Goal: Information Seeking & Learning: Find specific fact

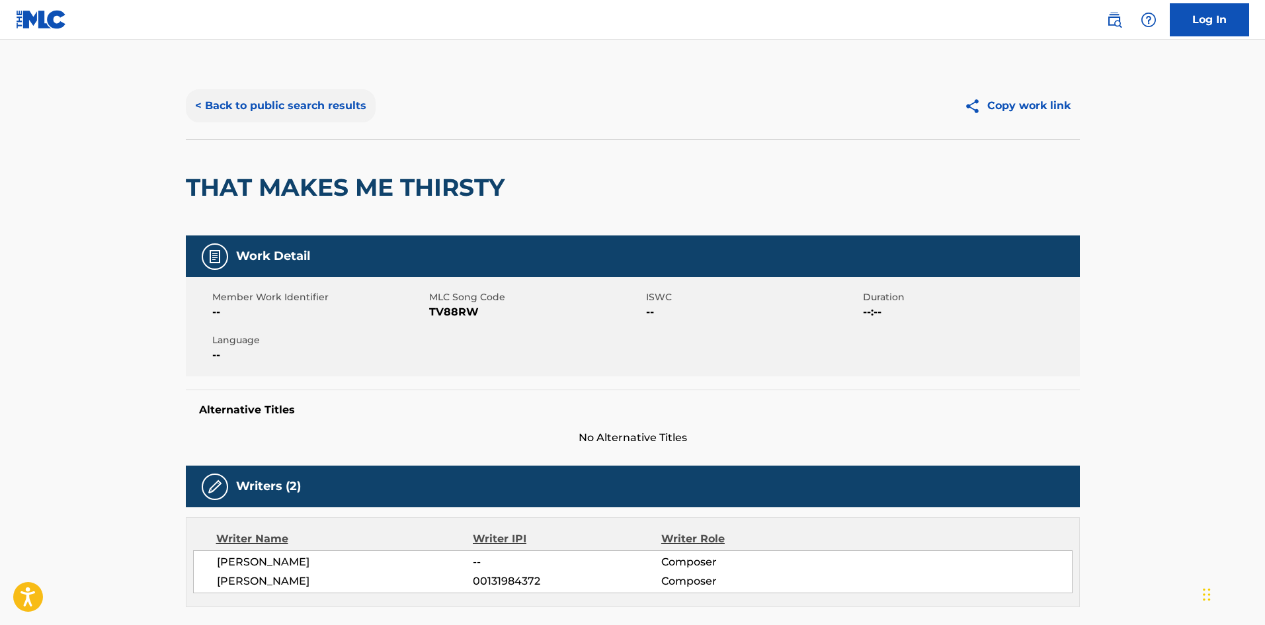
click at [289, 108] on button "< Back to public search results" at bounding box center [281, 105] width 190 height 33
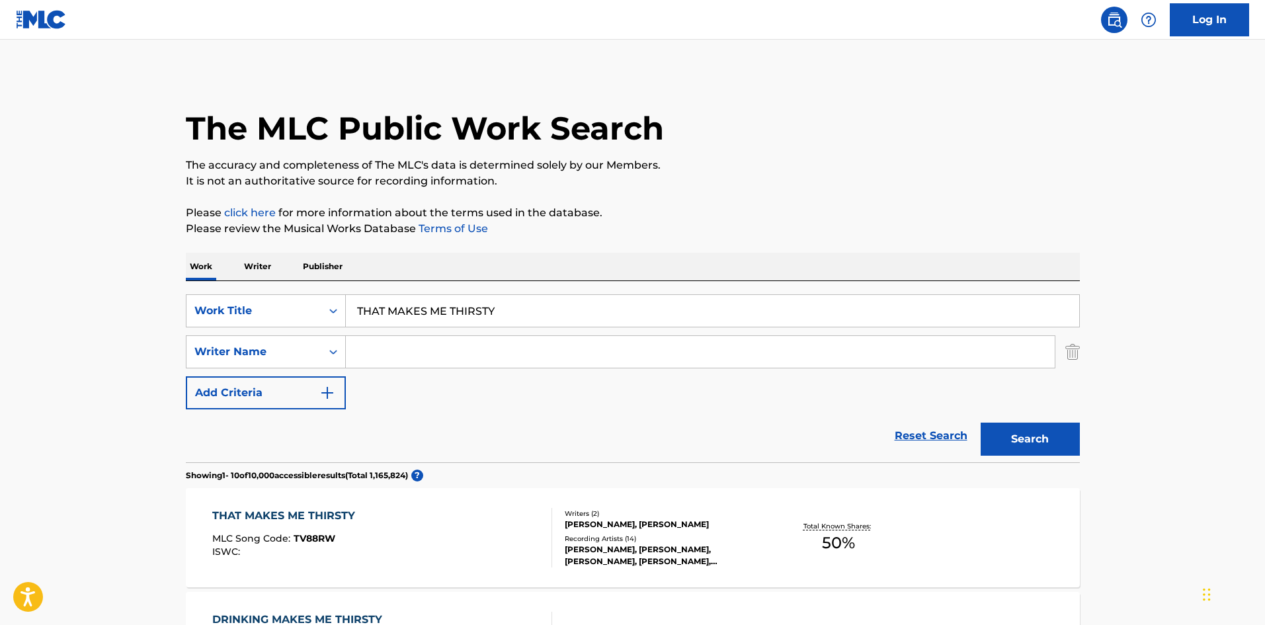
click at [409, 313] on input "THAT MAKES ME THIRSTY" at bounding box center [712, 311] width 733 height 32
click at [475, 312] on input "COMO TU" at bounding box center [712, 311] width 733 height 32
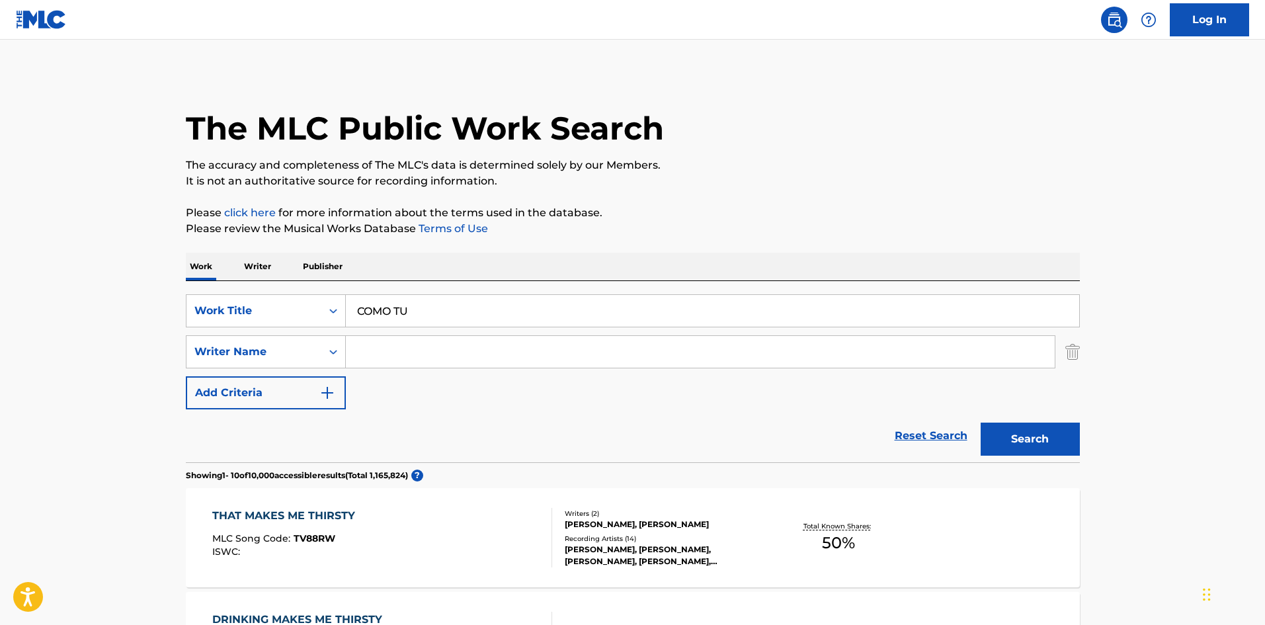
click at [475, 312] on input "COMO TU" at bounding box center [712, 311] width 733 height 32
click at [439, 312] on input "COMO TU" at bounding box center [712, 311] width 733 height 32
paste input "ANSIEDAD"
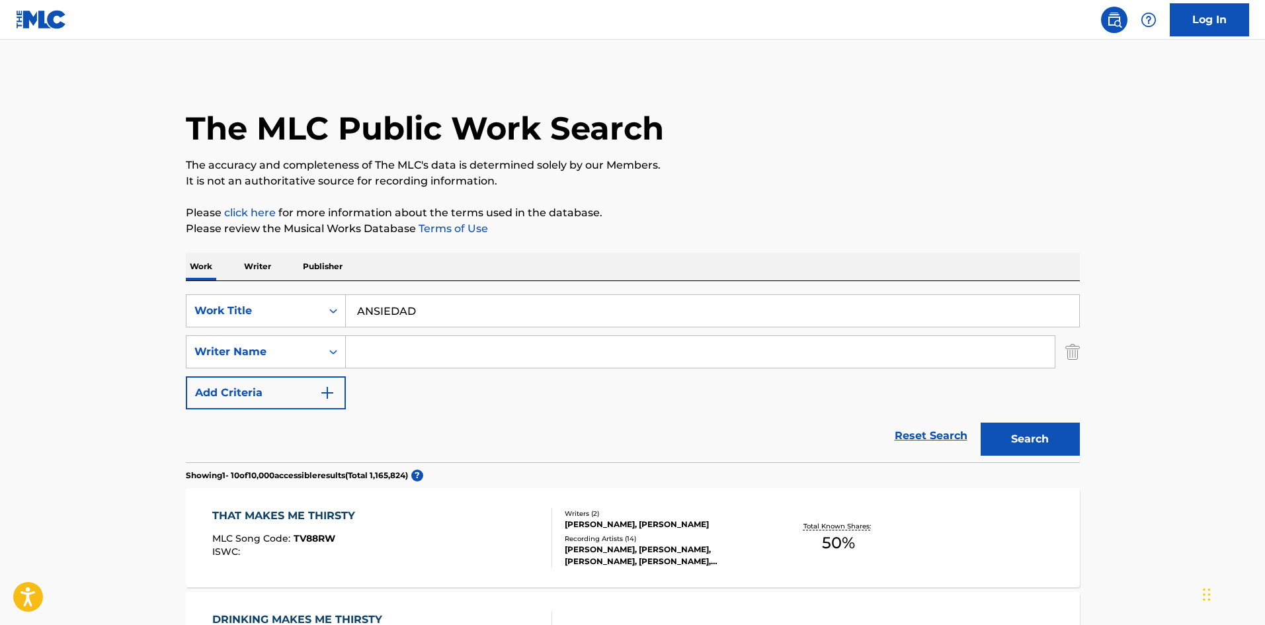
type input "ANSIEDAD"
click at [372, 339] on input "Search Form" at bounding box center [700, 352] width 709 height 32
type input "ORTIZ PAZ"
click at [981, 423] on button "Search" at bounding box center [1030, 439] width 99 height 33
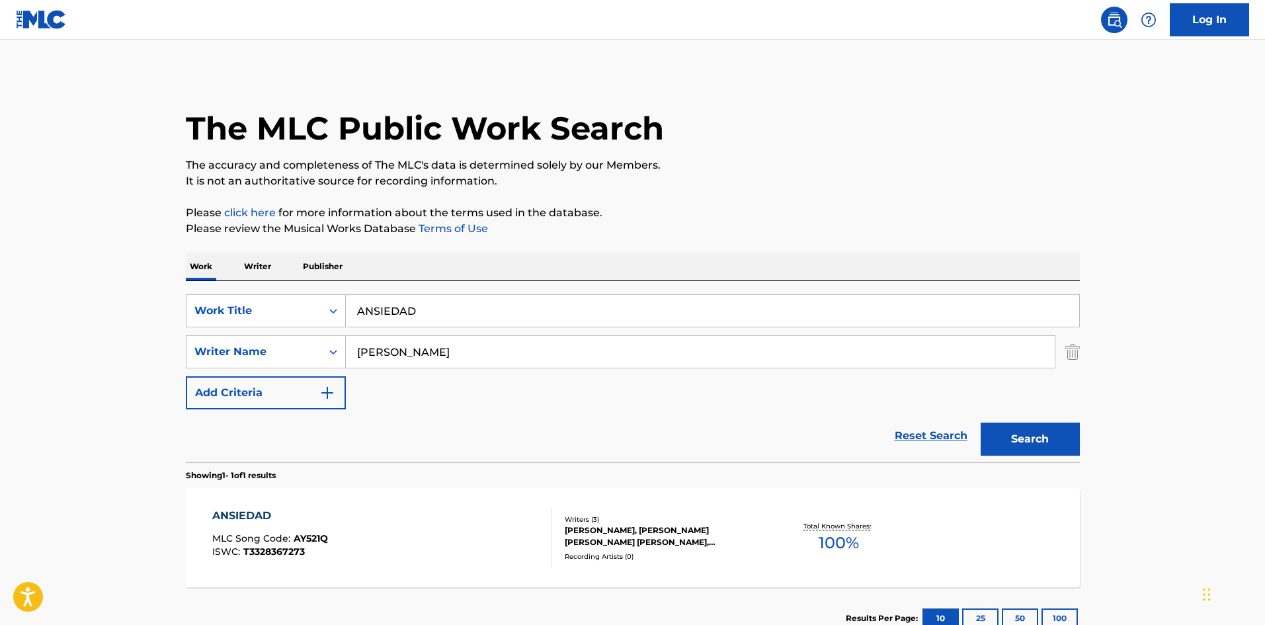
scroll to position [95, 0]
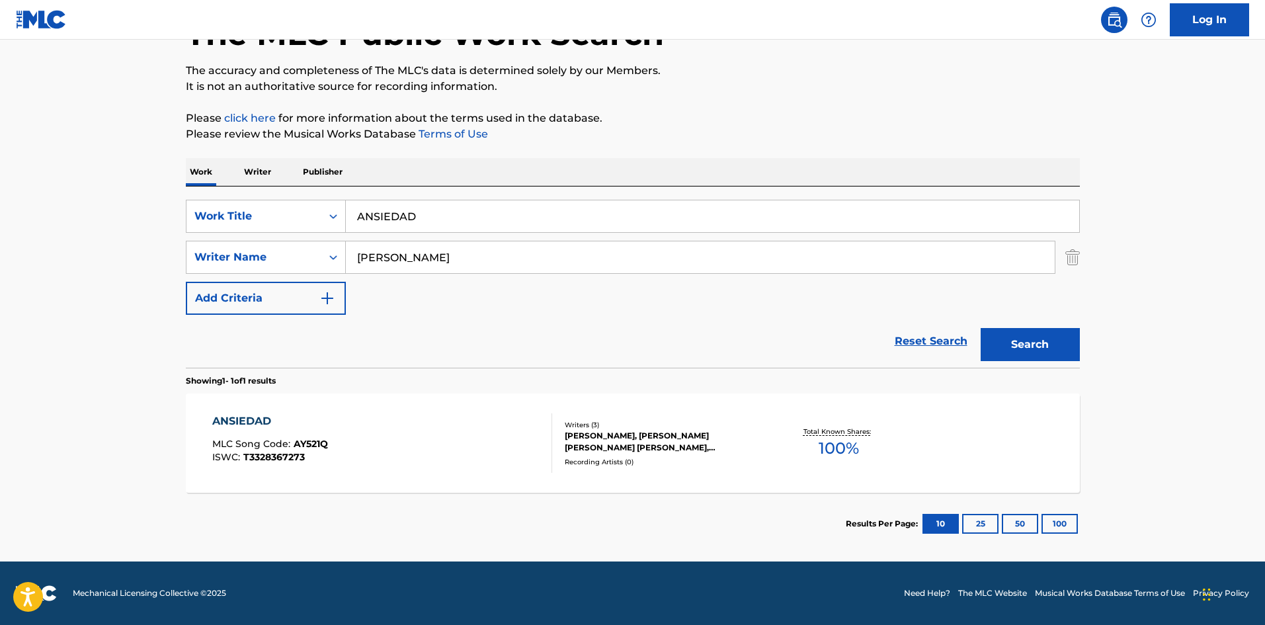
click at [483, 423] on div "ANSIEDAD MLC Song Code : AY521Q ISWC : T3328367273" at bounding box center [382, 443] width 340 height 60
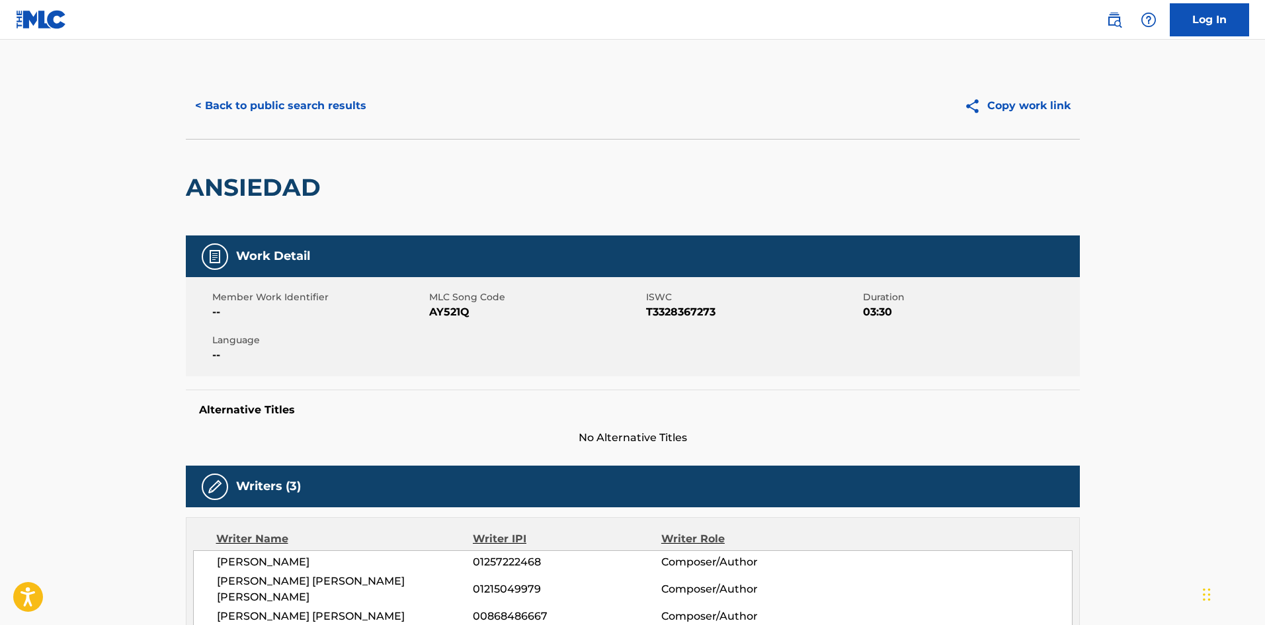
click at [698, 306] on span "T3328367273" at bounding box center [753, 312] width 214 height 16
copy span "T3328367273"
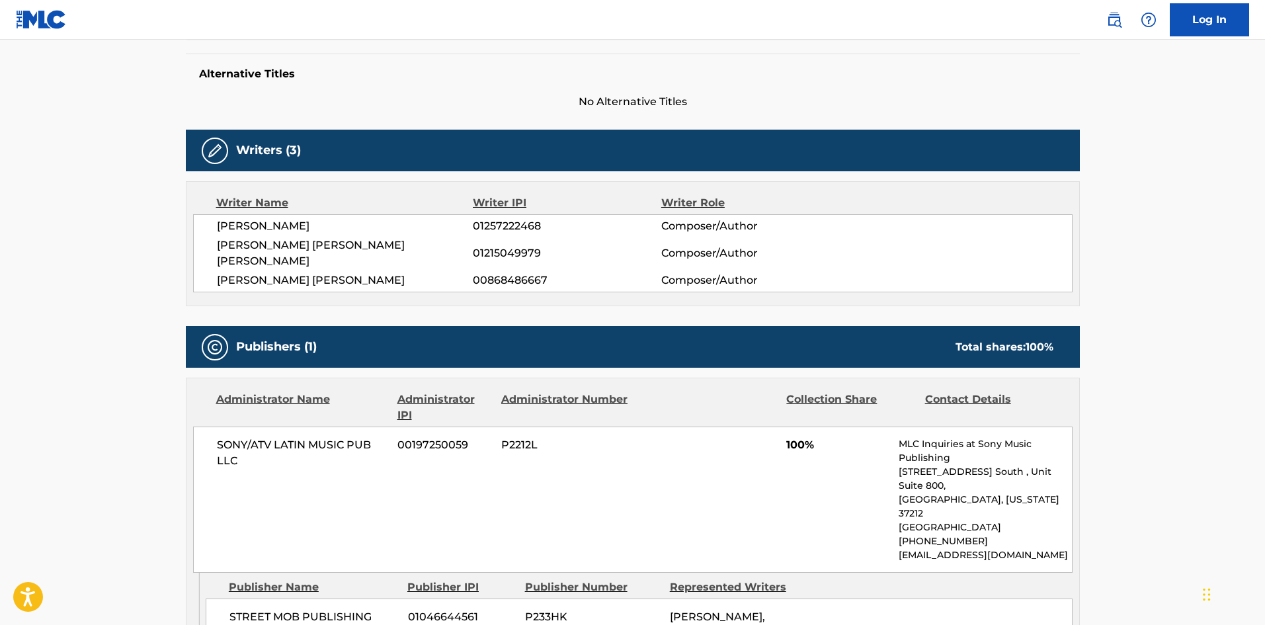
scroll to position [397, 0]
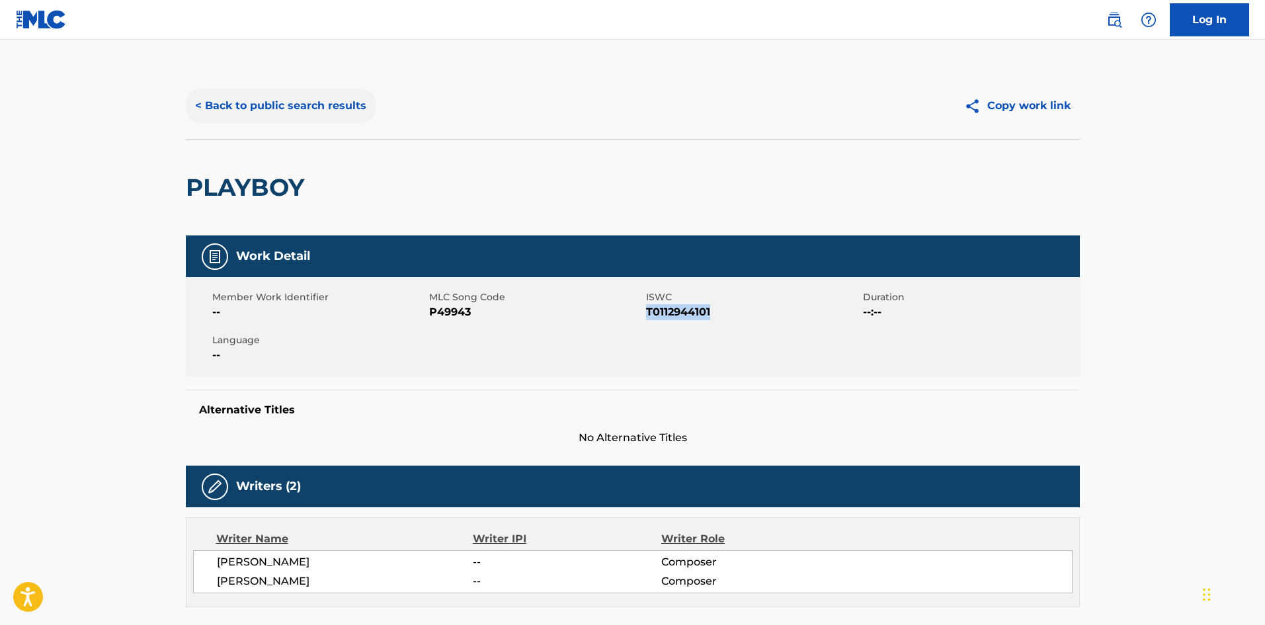
click at [313, 104] on button "< Back to public search results" at bounding box center [281, 105] width 190 height 33
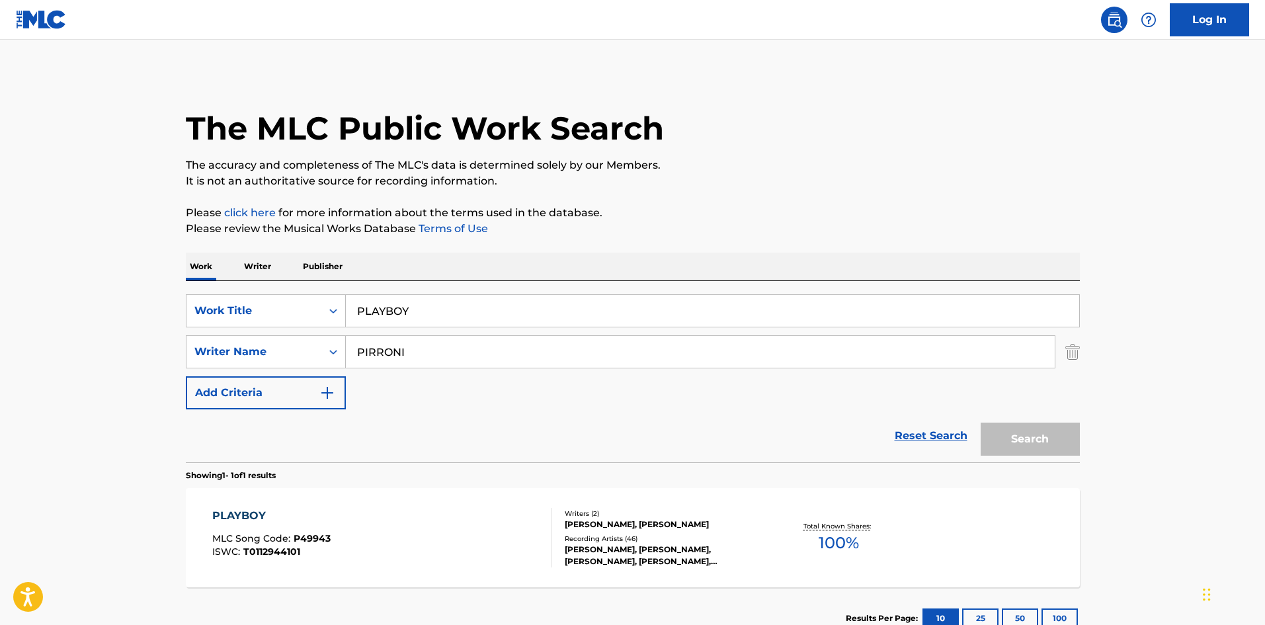
scroll to position [19, 0]
